Goal: Information Seeking & Learning: Find specific fact

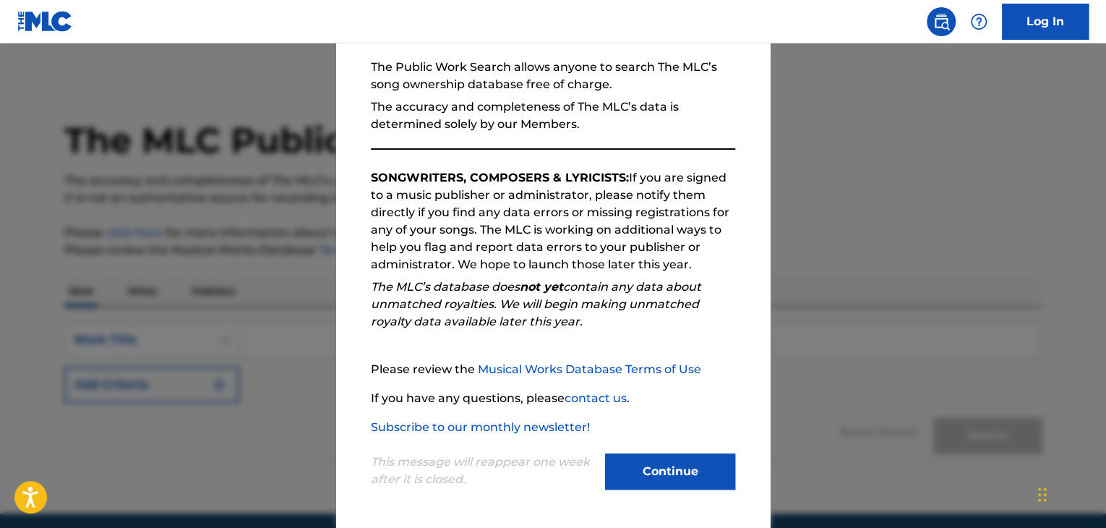
click at [687, 464] on button "Continue" at bounding box center [670, 471] width 130 height 36
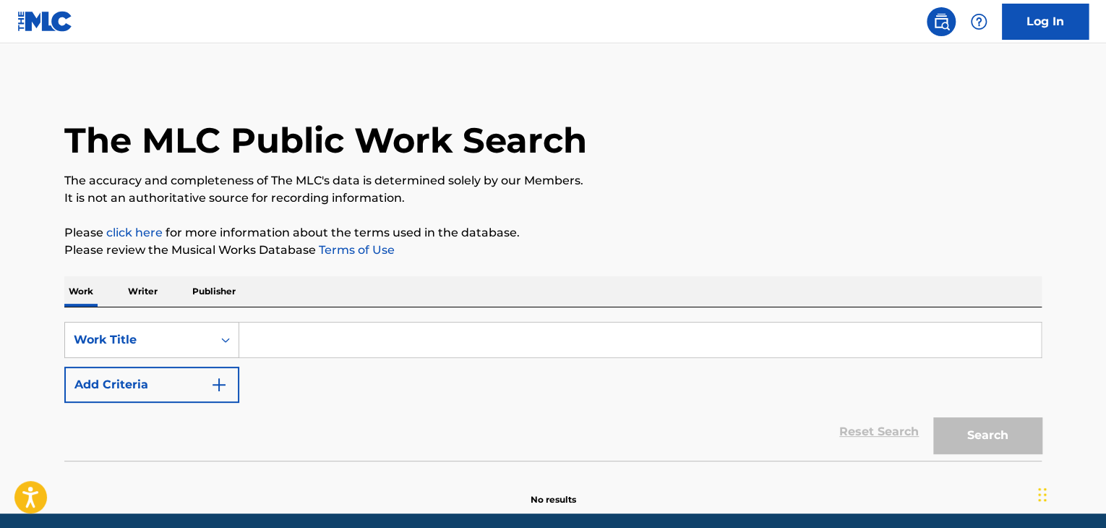
click at [125, 287] on p "Writer" at bounding box center [143, 291] width 38 height 30
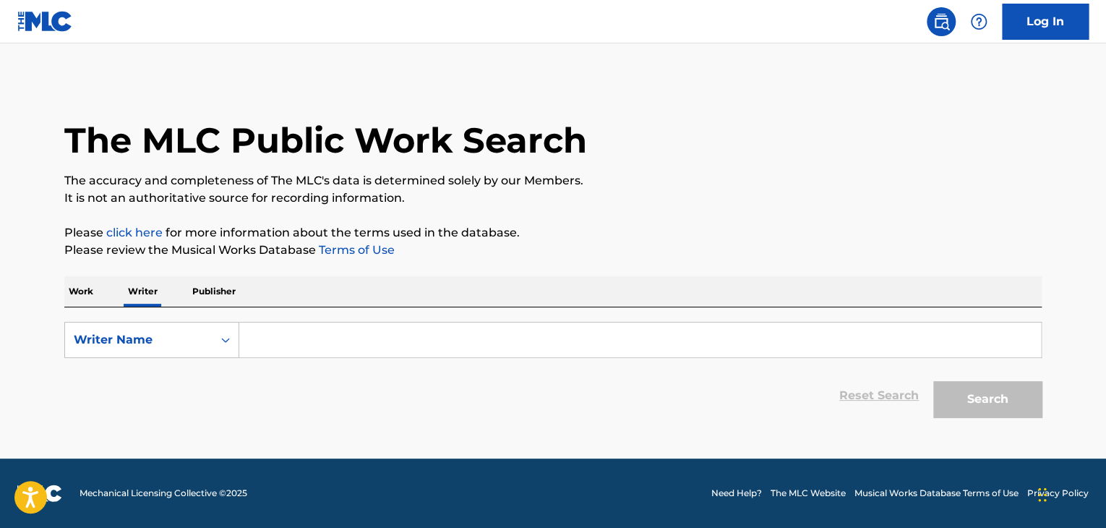
click at [285, 332] on input "Search Form" at bounding box center [640, 339] width 802 height 35
paste input "Танцуй [PERSON_NAME] feat. Dj 911"
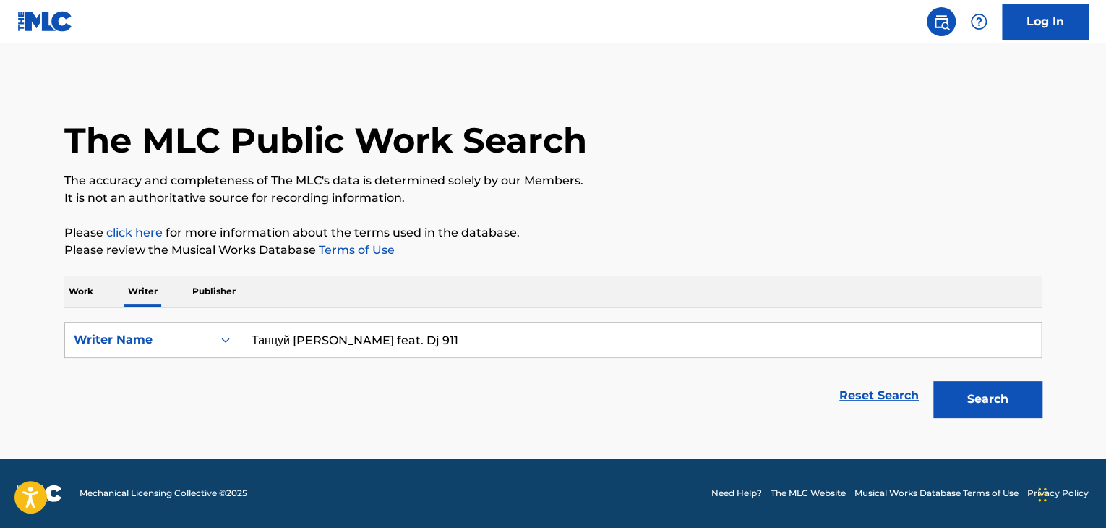
click at [345, 345] on input "Танцуй [PERSON_NAME] feat. Dj 911" at bounding box center [640, 339] width 802 height 35
paste input "[PERSON_NAME]"
click at [679, 231] on p "Please click here for more information about the terms used in the database." at bounding box center [552, 232] width 977 height 17
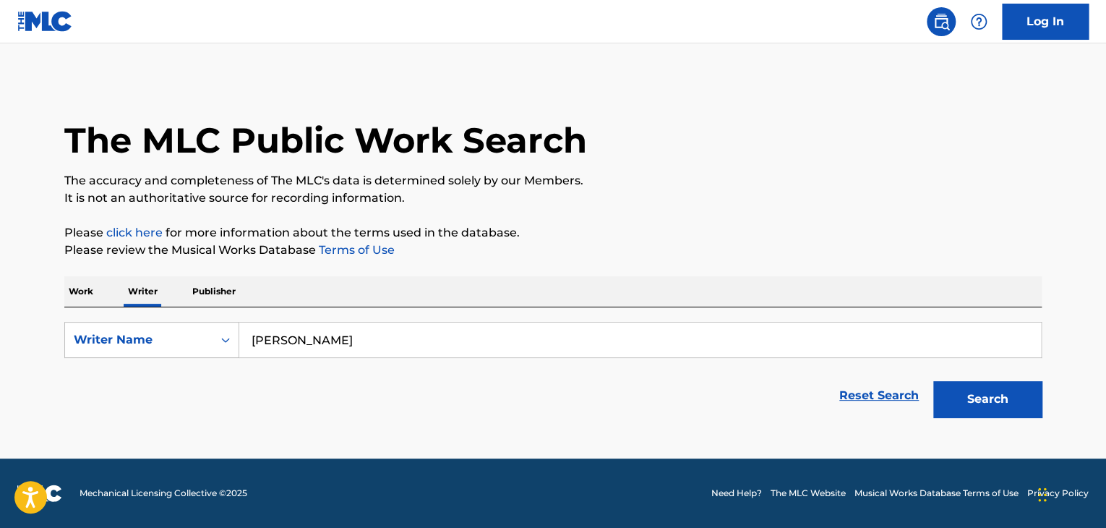
click at [963, 385] on button "Search" at bounding box center [987, 399] width 108 height 36
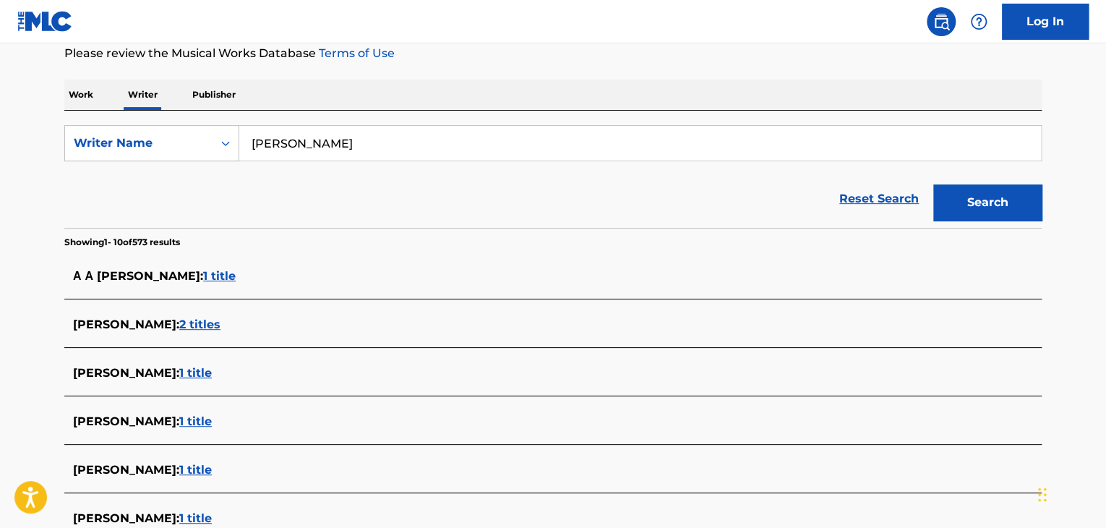
scroll to position [72, 0]
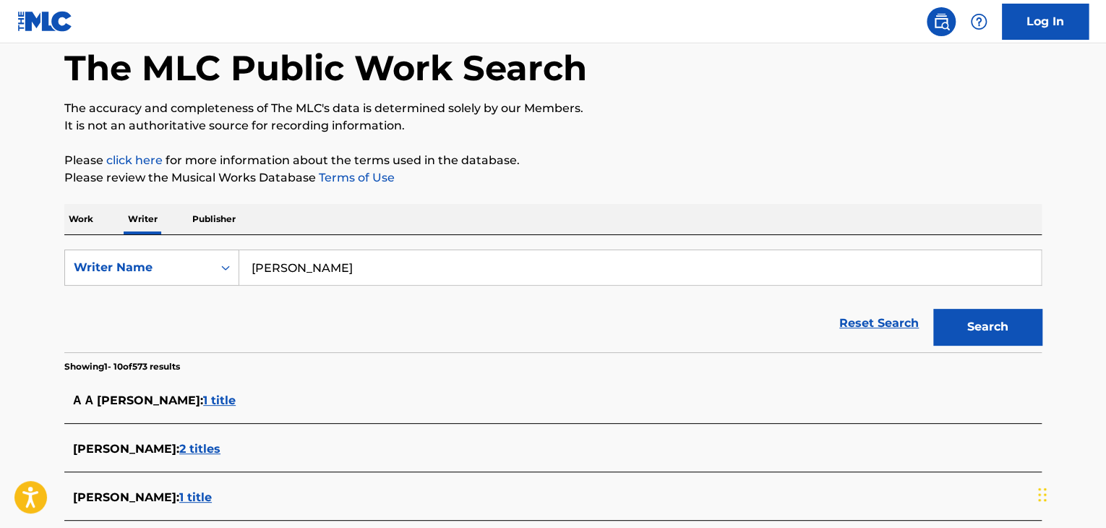
click at [309, 255] on input "[PERSON_NAME]" at bounding box center [640, 267] width 802 height 35
paste input "[PERSON_NAME]"
click at [933, 309] on button "Search" at bounding box center [987, 327] width 108 height 36
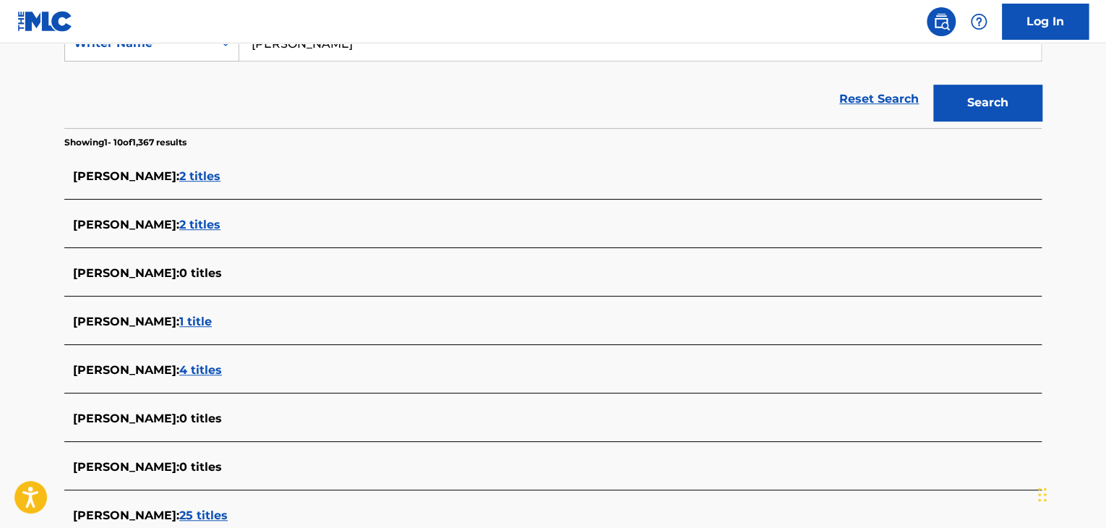
scroll to position [289, 0]
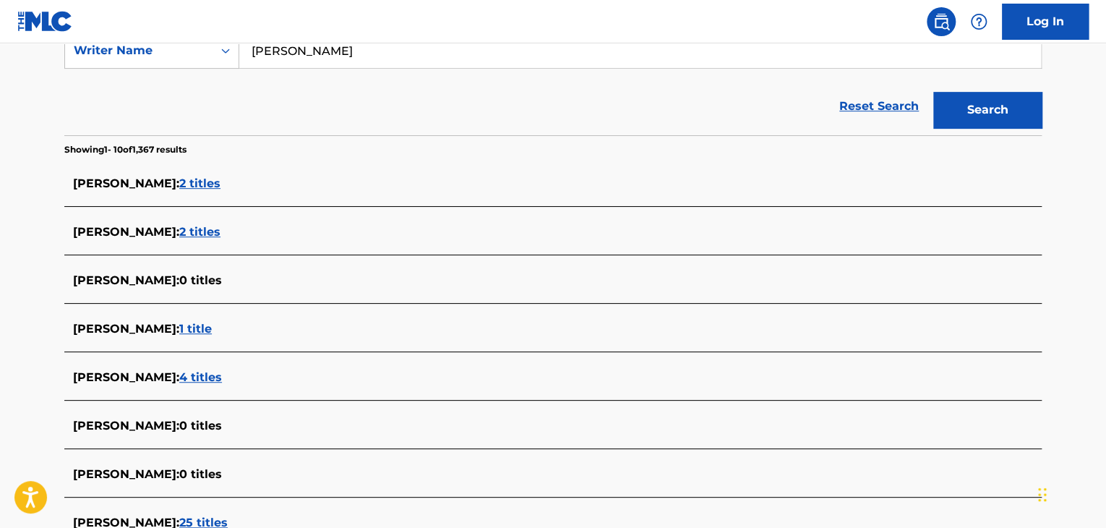
click at [316, 53] on input "[PERSON_NAME]" at bounding box center [640, 50] width 802 height 35
type input "[PERSON_NAME]"
click at [933, 92] on button "Search" at bounding box center [987, 110] width 108 height 36
